Goal: Task Accomplishment & Management: Manage account settings

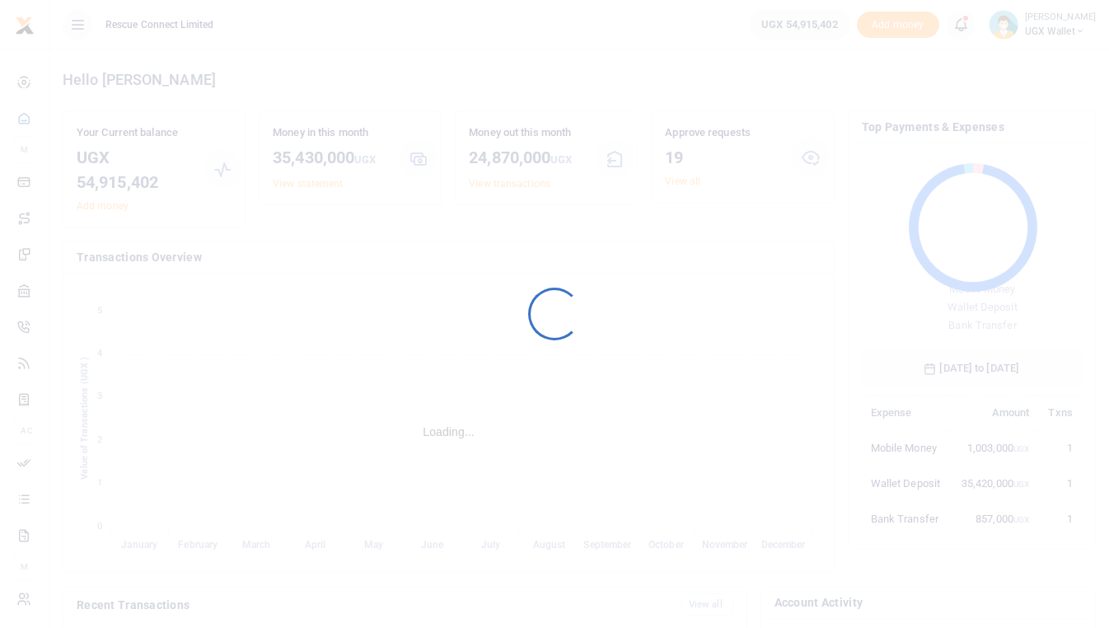
scroll to position [1, 1]
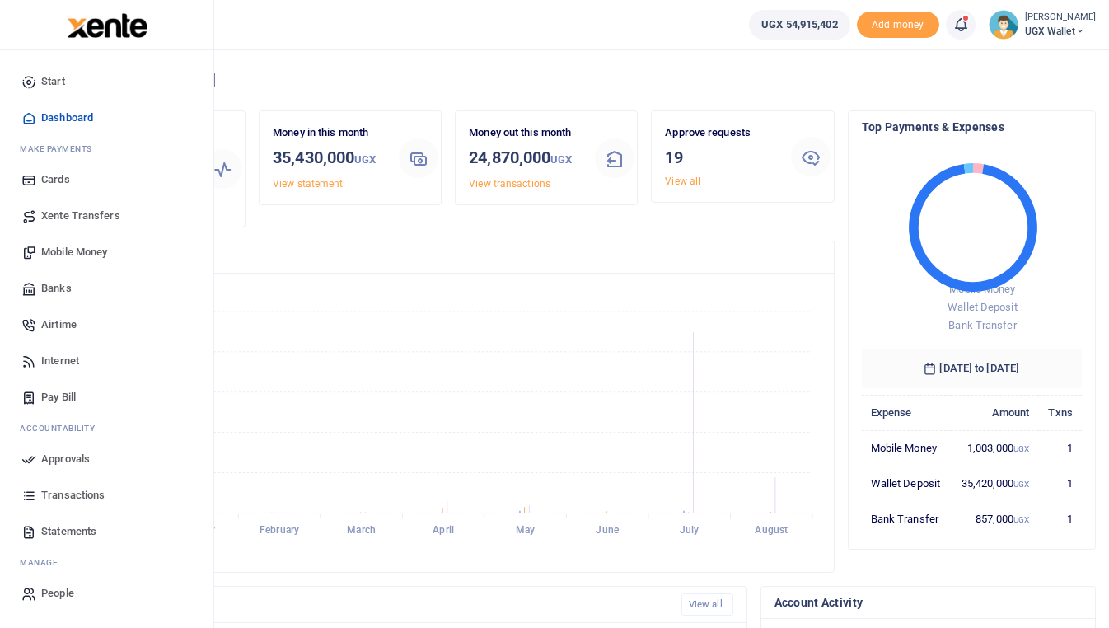
click at [73, 453] on span "Approvals" at bounding box center [65, 459] width 49 height 16
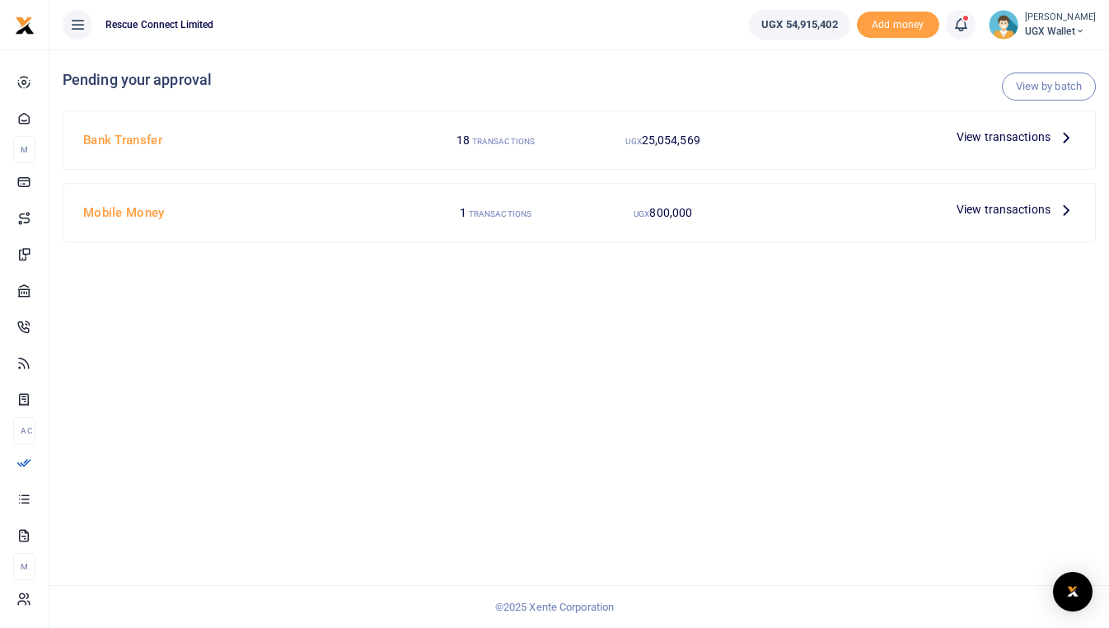
click at [1060, 134] on icon at bounding box center [1066, 137] width 18 height 18
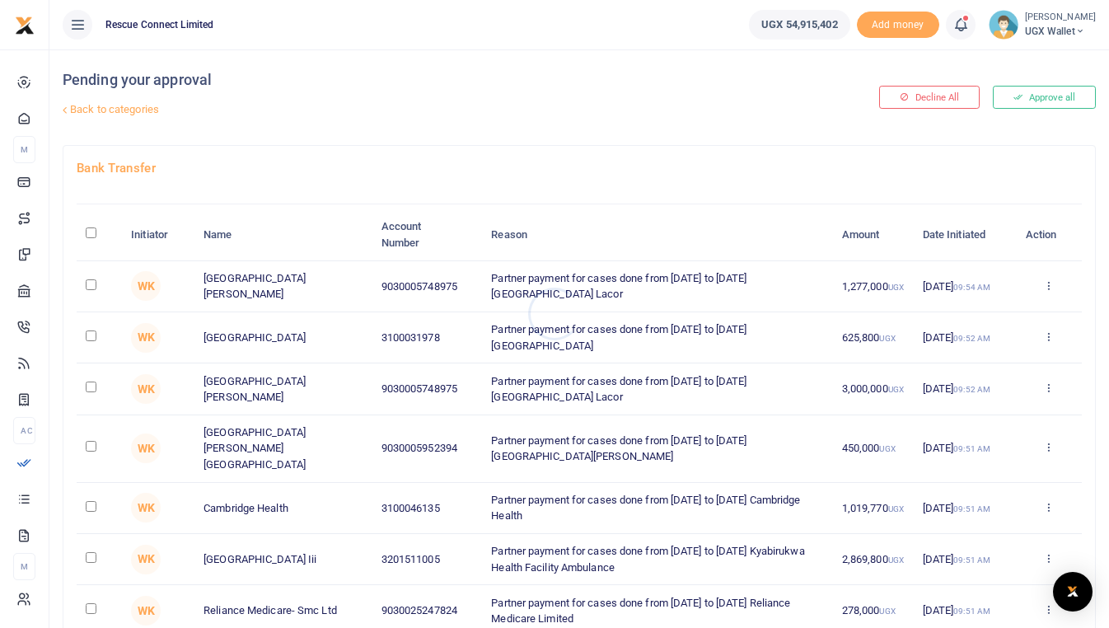
click at [95, 234] on div at bounding box center [554, 314] width 1109 height 628
click at [92, 235] on input "\a \a : activate to sort column descending" at bounding box center [91, 232] width 11 height 11
checkbox input "true"
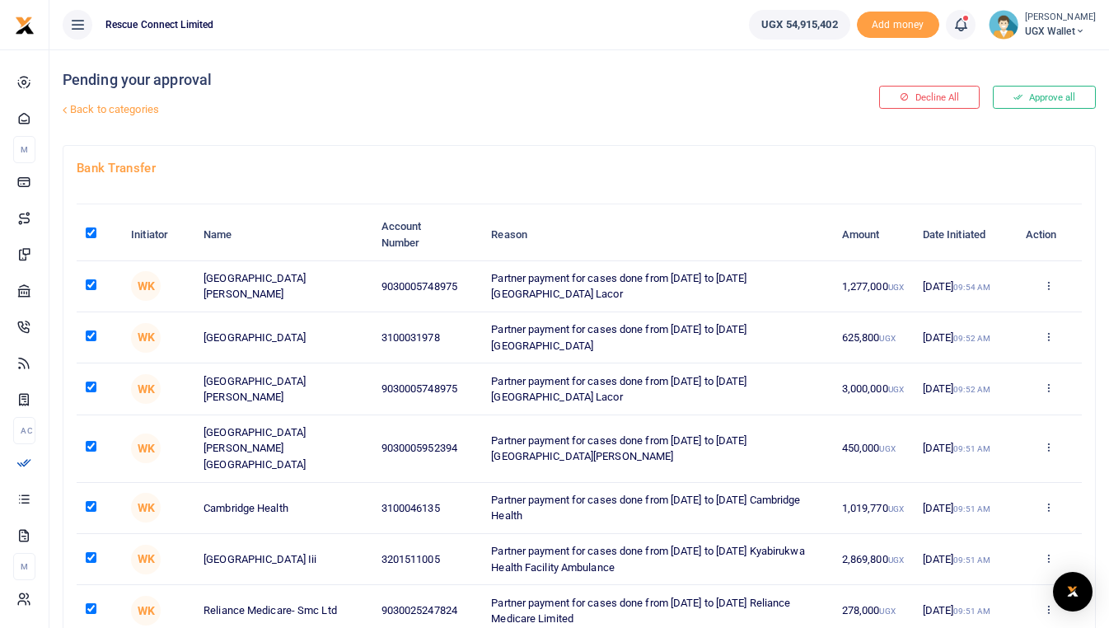
checkbox input "true"
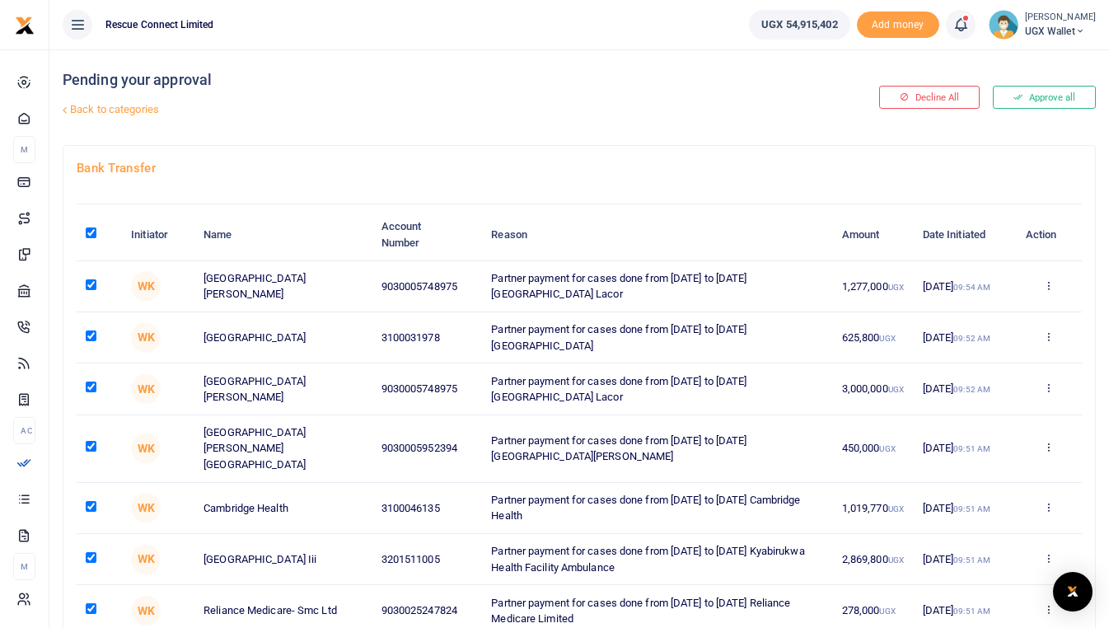
checkbox input "true"
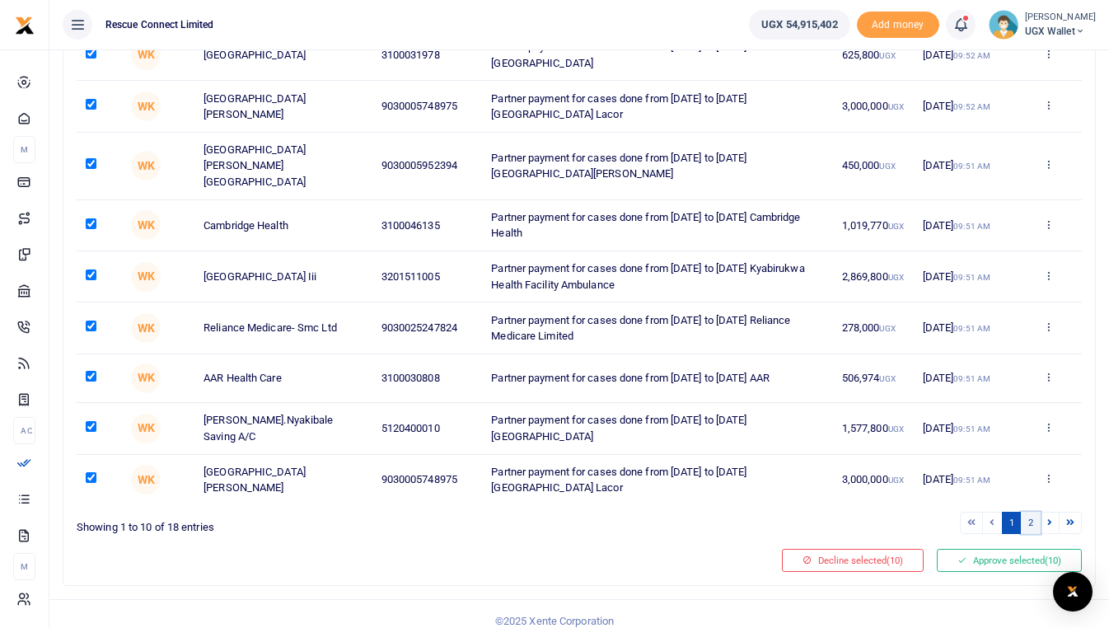
click at [1029, 512] on link "2" at bounding box center [1031, 523] width 20 height 22
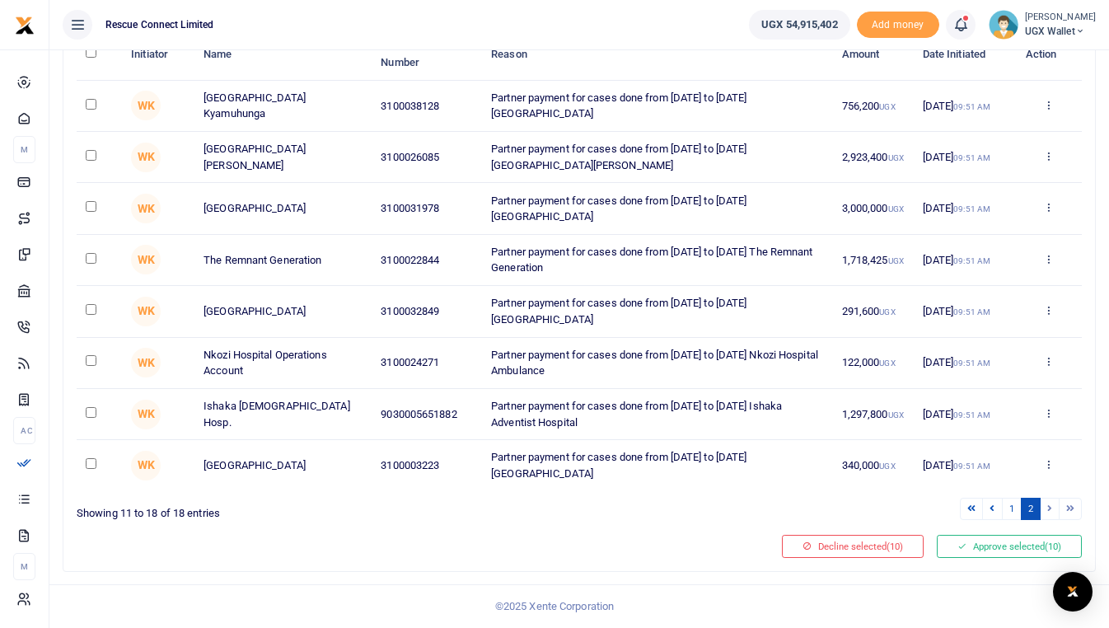
scroll to position [180, 0]
click at [87, 54] on th "\a \a : activate to sort column descending" at bounding box center [99, 55] width 45 height 51
click at [91, 55] on input "\a \a : activate to sort column descending" at bounding box center [91, 53] width 11 height 11
checkbox input "true"
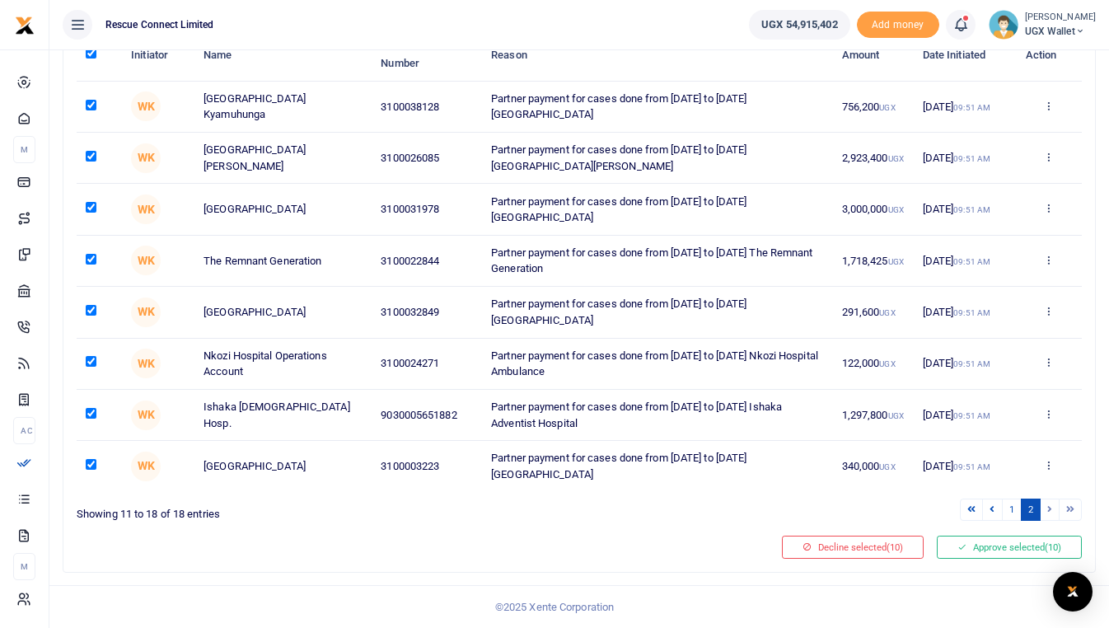
checkbox input "true"
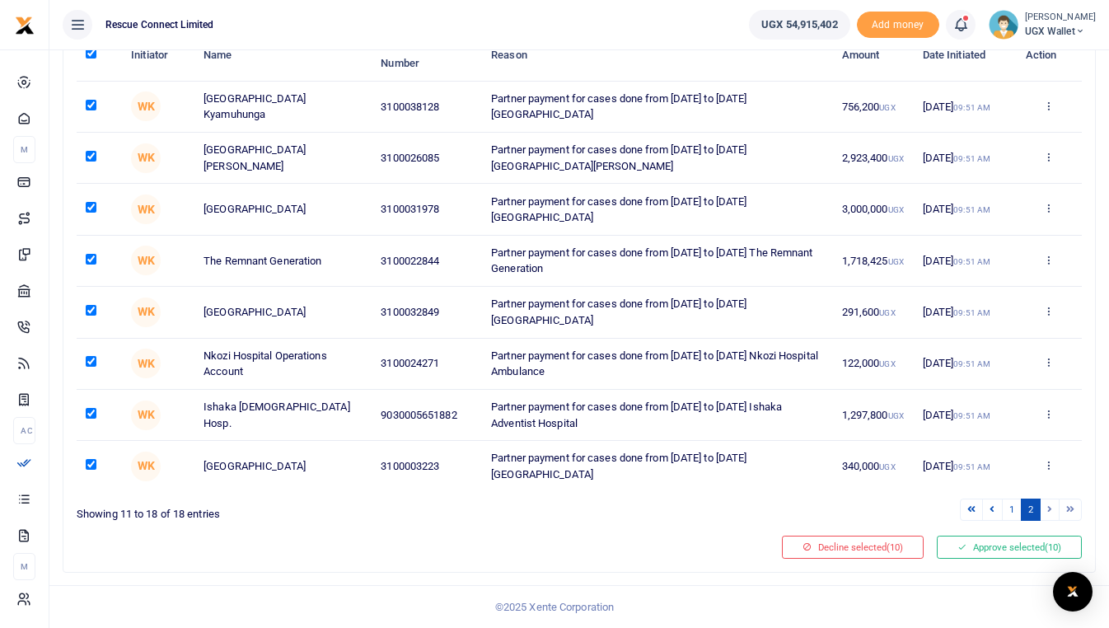
checkbox input "true"
click at [999, 552] on button "Approve selected (18)" at bounding box center [1009, 547] width 145 height 23
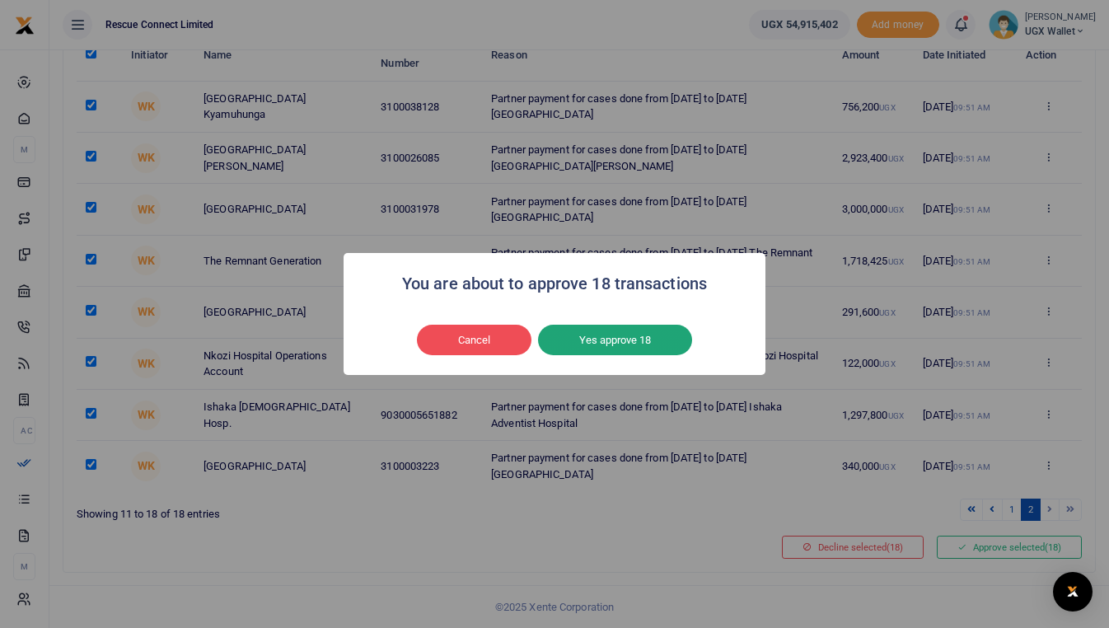
click at [588, 333] on button "Yes approve 18" at bounding box center [615, 340] width 154 height 31
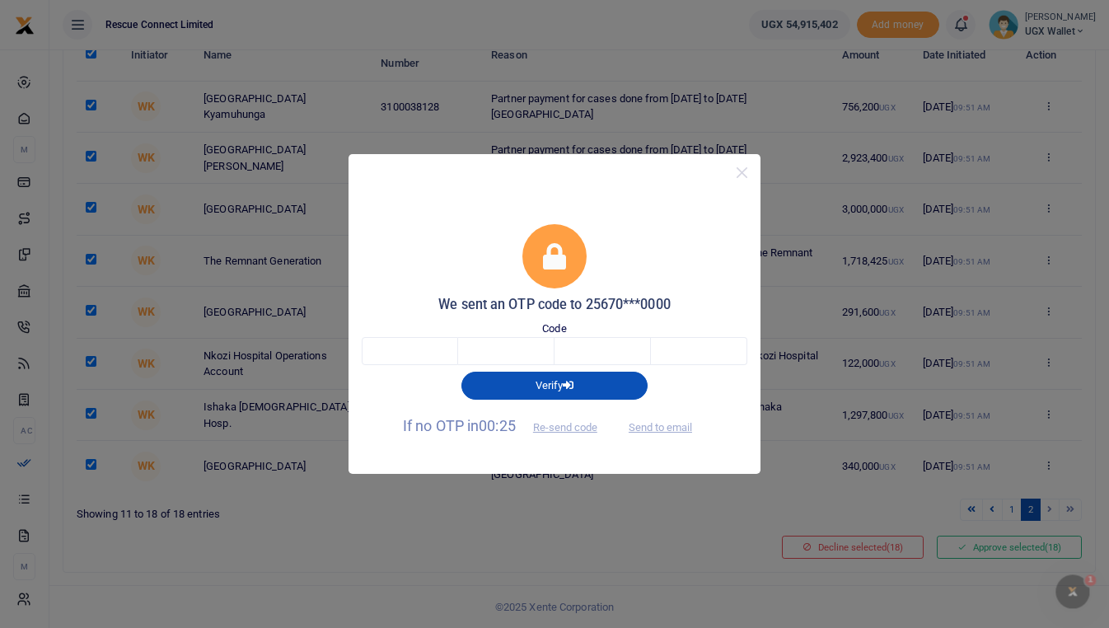
scroll to position [0, 0]
click at [650, 428] on button "Send to email" at bounding box center [660, 427] width 91 height 28
click at [413, 340] on input "text" at bounding box center [410, 351] width 96 height 28
type input "8"
type input "3"
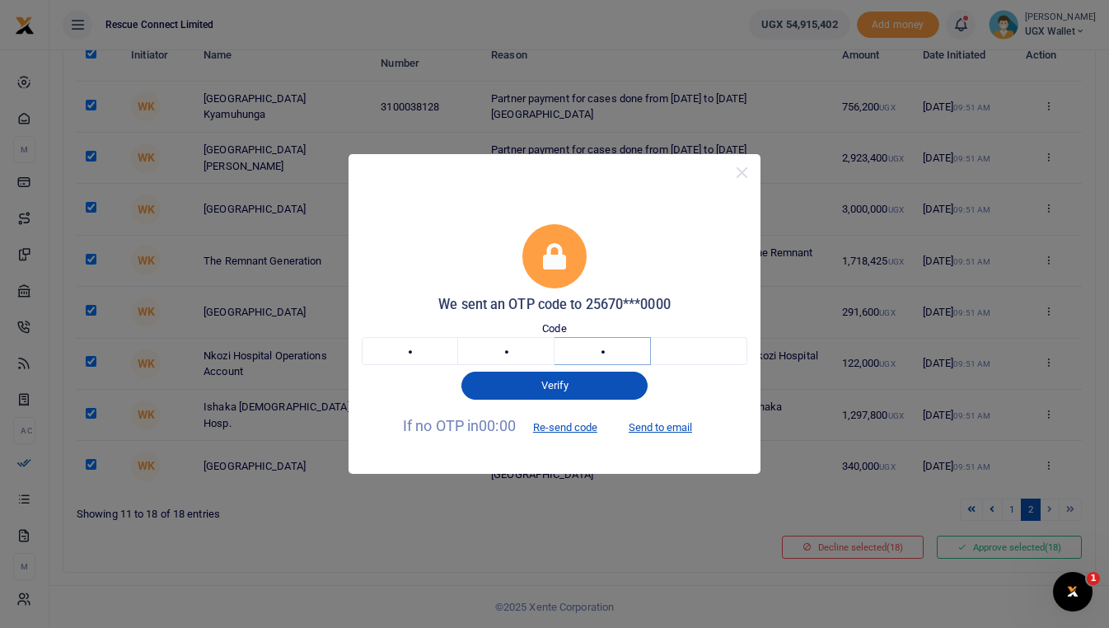
type input "8"
type input "7"
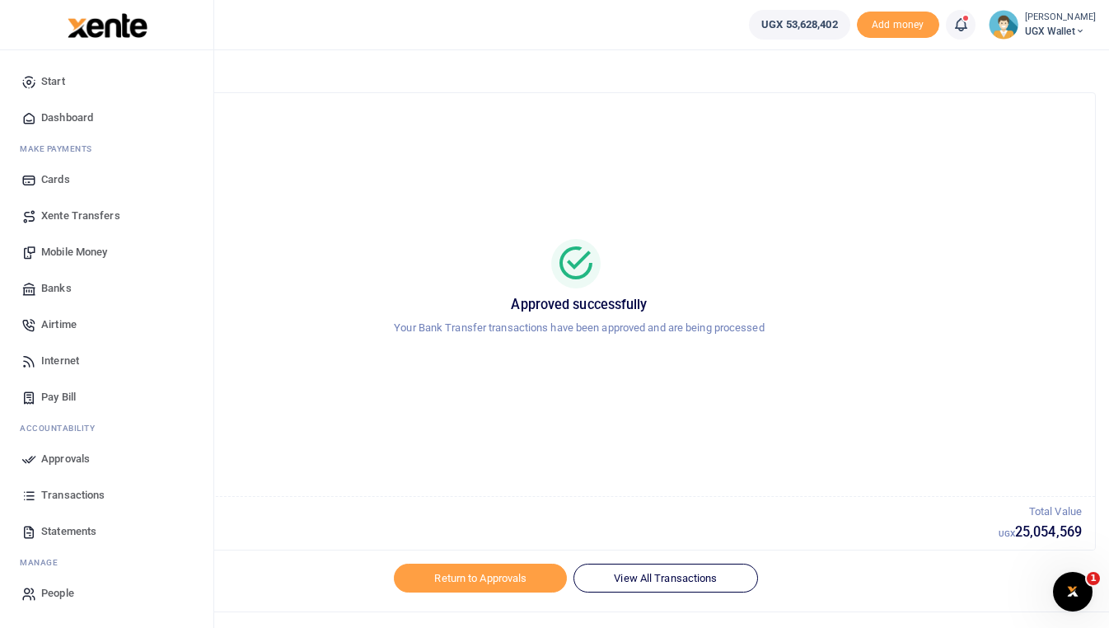
click at [61, 457] on span "Approvals" at bounding box center [65, 459] width 49 height 16
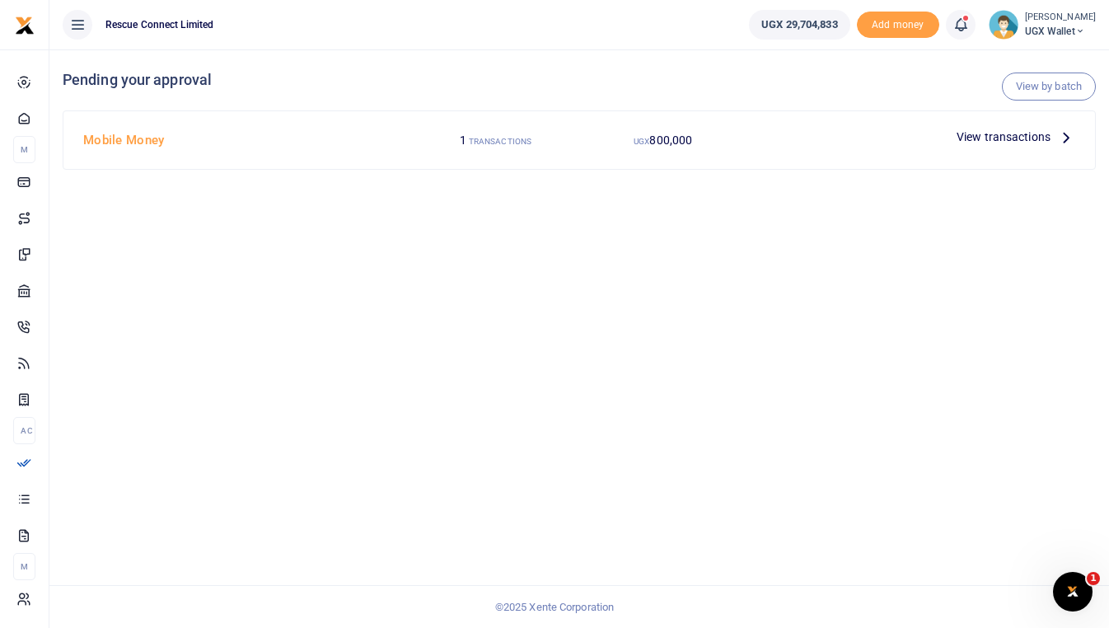
click at [1059, 138] on icon at bounding box center [1066, 137] width 18 height 18
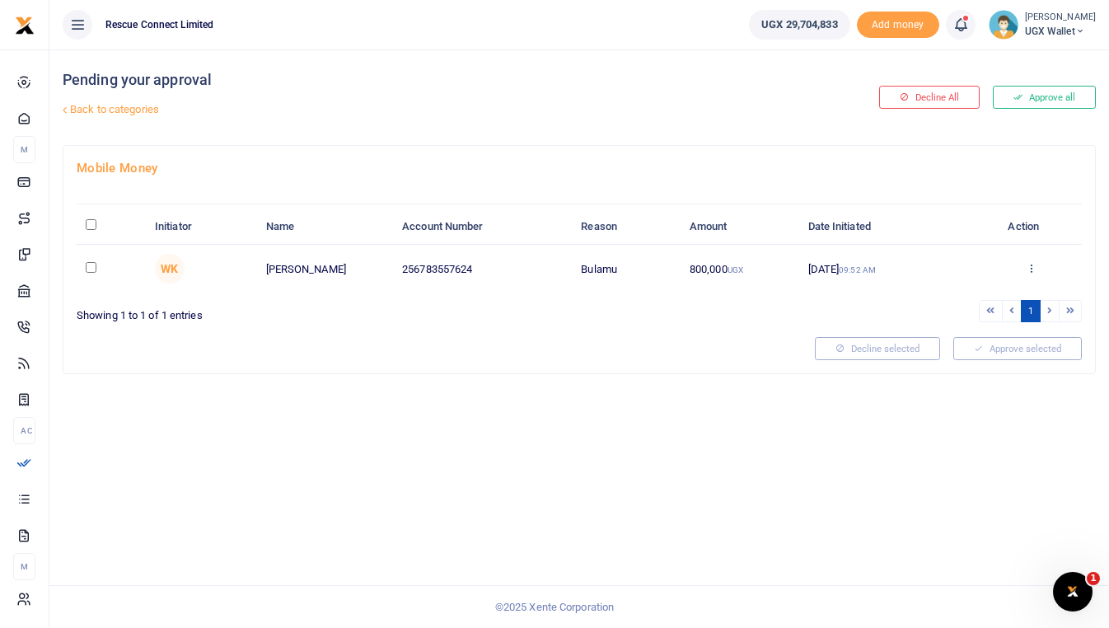
click at [92, 266] on input "checkbox" at bounding box center [91, 267] width 11 height 11
checkbox input "true"
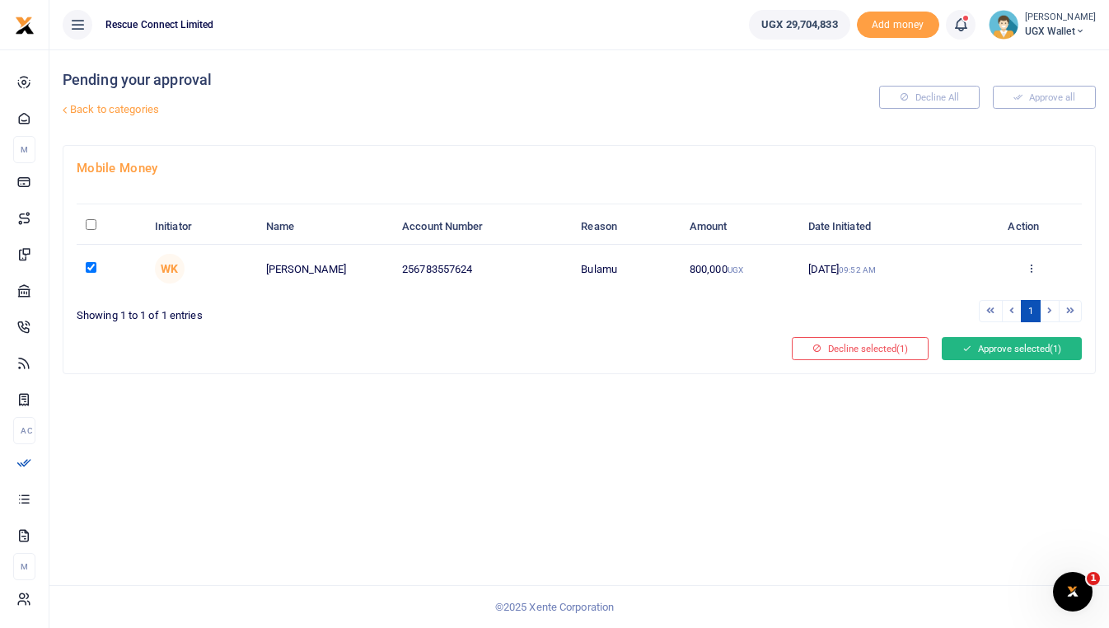
click at [972, 345] on button "Approve selected (1)" at bounding box center [1012, 348] width 140 height 23
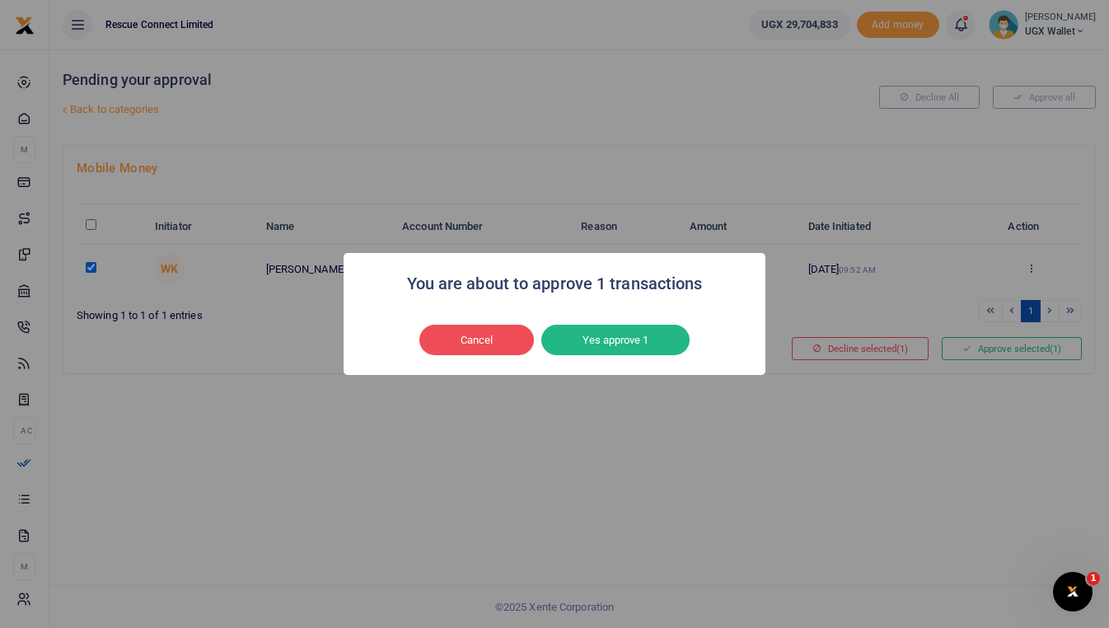
click at [636, 329] on button "Yes approve 1" at bounding box center [615, 340] width 148 height 31
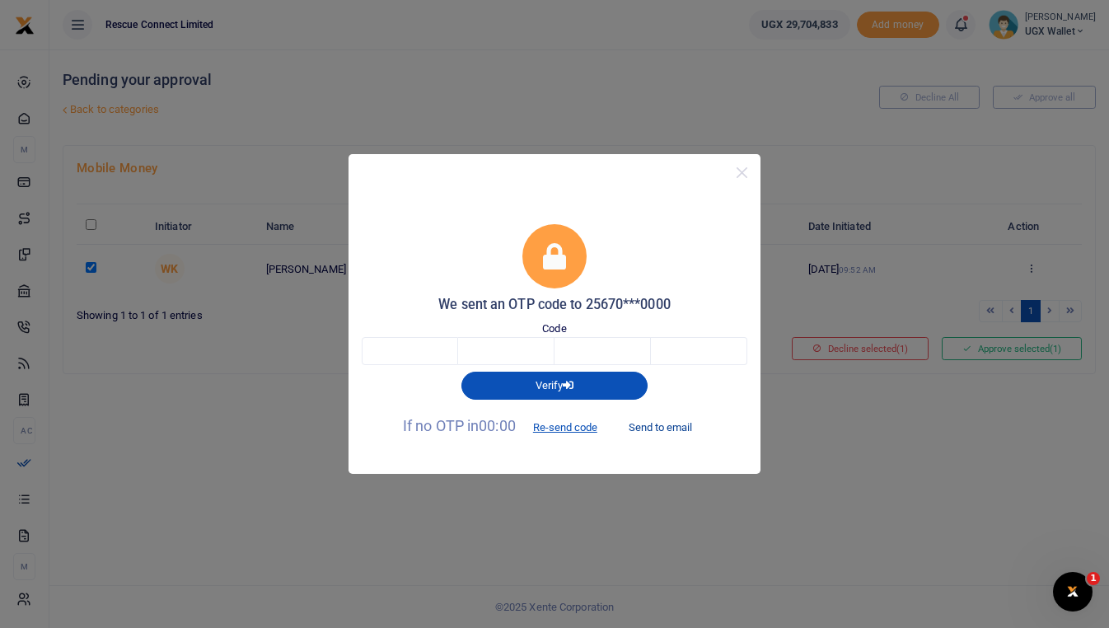
click at [661, 425] on button "Send to email" at bounding box center [660, 427] width 91 height 28
click at [429, 351] on body "Start Dashboard M ake Payments Cards Xente Transfers Mobile Money Banks Airtime…" at bounding box center [554, 314] width 1109 height 628
type input "9"
type input "3"
type input "4"
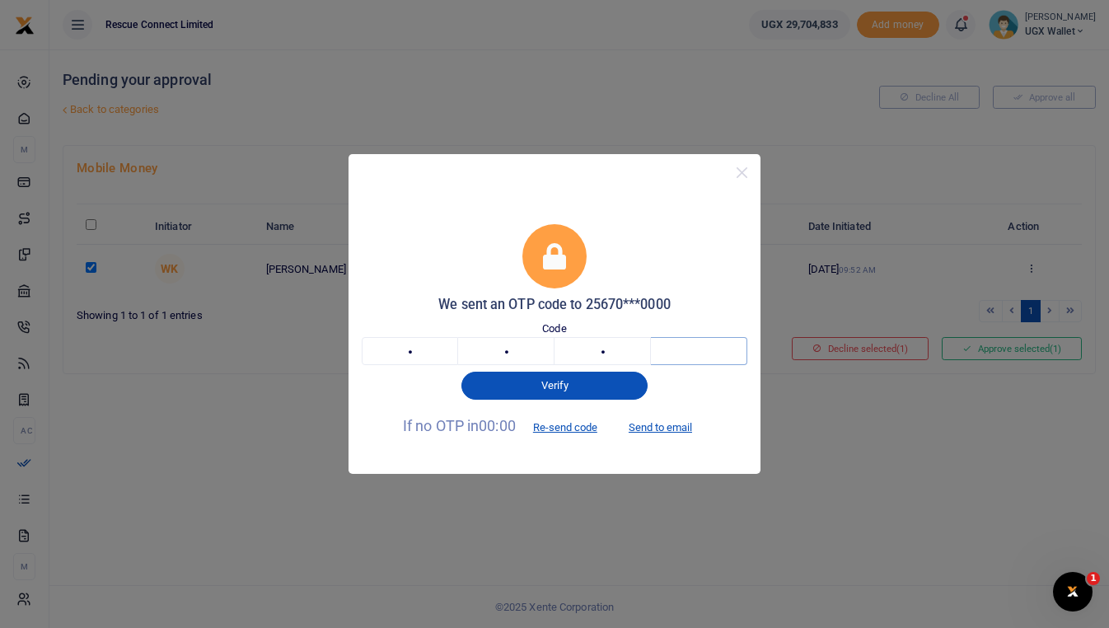
type input "0"
